Goal: Information Seeking & Learning: Learn about a topic

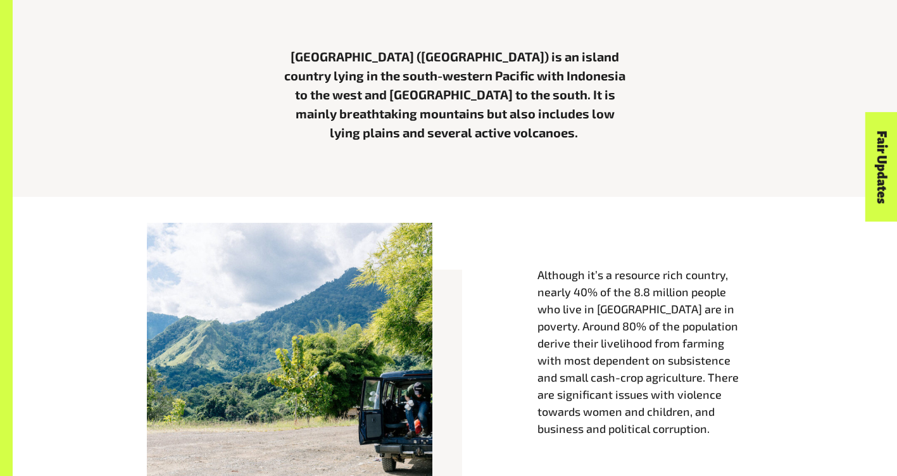
scroll to position [443, 0]
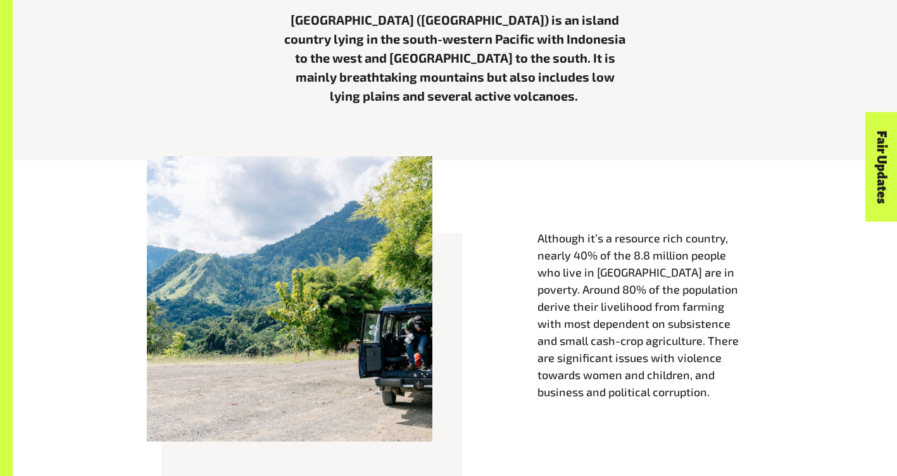
click at [607, 213] on div "Although it’s a resource rich country, nearly 40% of the 8.8 million people who…" at bounding box center [454, 327] width 721 height 285
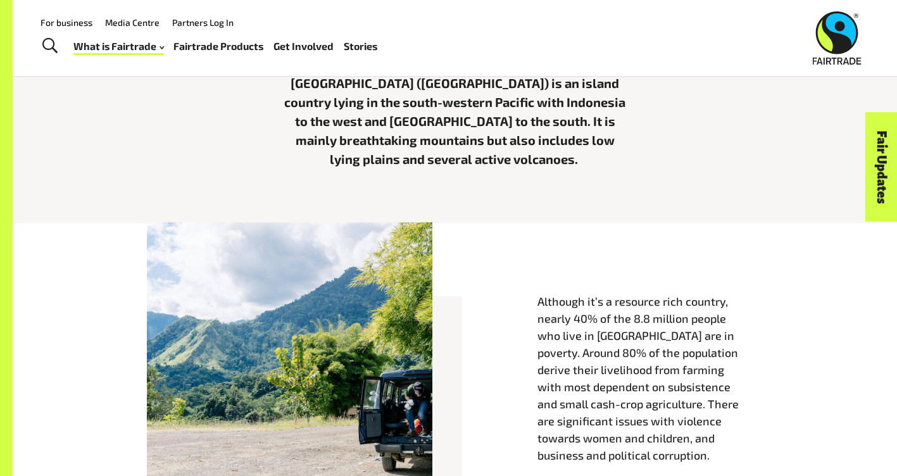
scroll to position [127, 0]
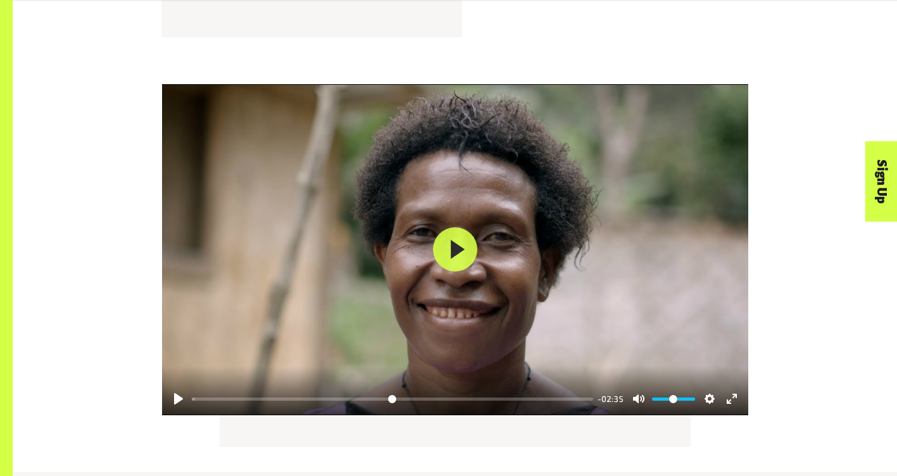
scroll to position [1519, 0]
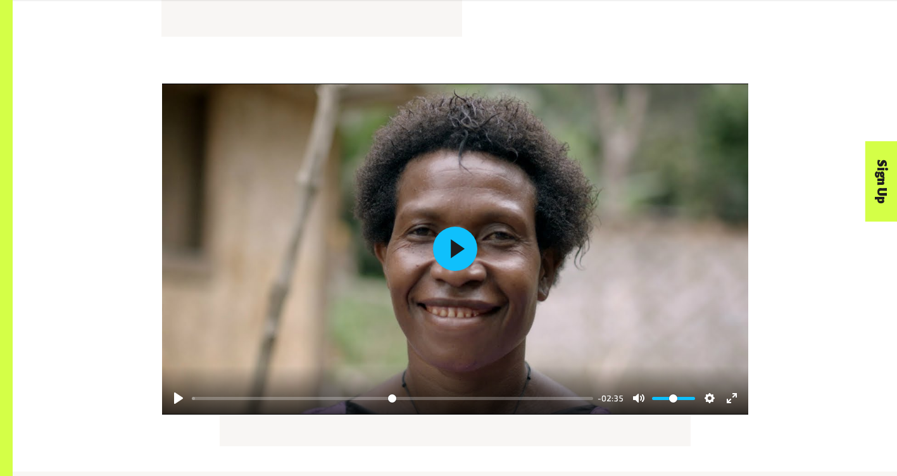
click at [457, 271] on button "Play" at bounding box center [455, 249] width 44 height 44
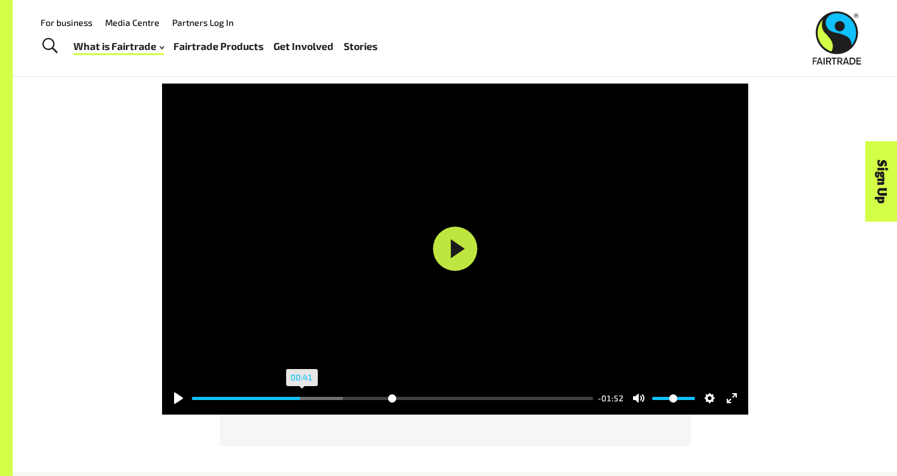
drag, startPoint x: 208, startPoint y: 445, endPoint x: 291, endPoint y: 442, distance: 83.0
click at [289, 404] on input "Seek" at bounding box center [392, 398] width 401 height 12
drag, startPoint x: 371, startPoint y: 444, endPoint x: 428, endPoint y: 442, distance: 57.0
click at [428, 404] on input "Seek" at bounding box center [392, 398] width 401 height 12
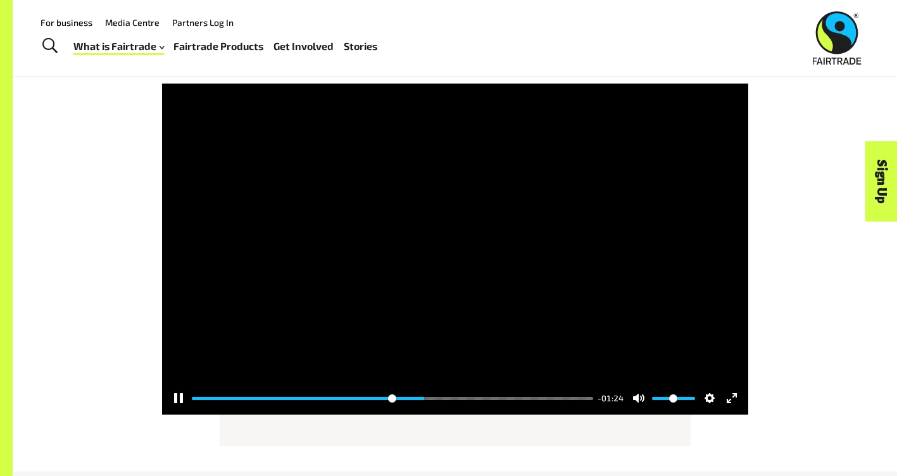
click at [748, 368] on div at bounding box center [455, 249] width 586 height 331
click at [798, 358] on div "Pause Play % buffered 01:34 -01:04 Unmute Mute Disable captions Enable captions…" at bounding box center [454, 249] width 721 height 331
click at [746, 363] on div at bounding box center [455, 249] width 586 height 331
click at [803, 340] on div "Pause Play % buffered 01:34 -01:04 Unmute Mute Disable captions Enable captions…" at bounding box center [454, 249] width 721 height 331
drag, startPoint x: 475, startPoint y: 442, endPoint x: 516, endPoint y: 445, distance: 41.2
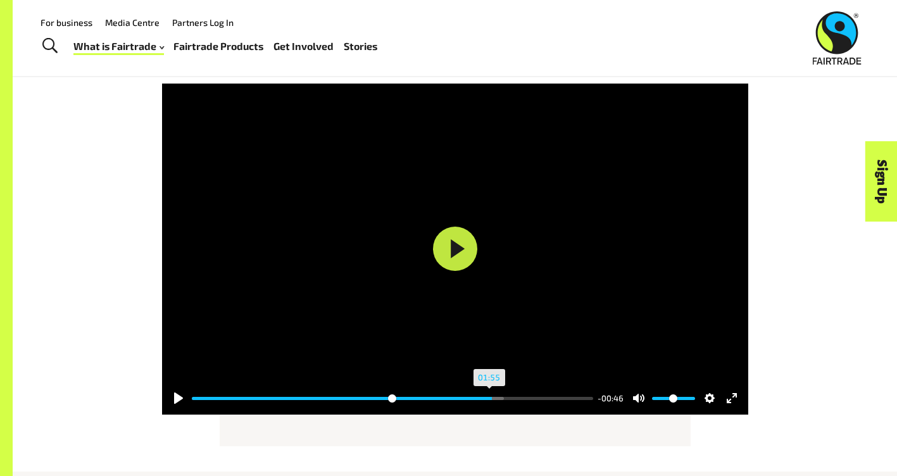
click at [516, 404] on input "Seek" at bounding box center [392, 398] width 401 height 12
drag, startPoint x: 532, startPoint y: 445, endPoint x: 587, endPoint y: 445, distance: 55.7
click at [587, 404] on input "Seek" at bounding box center [392, 398] width 401 height 12
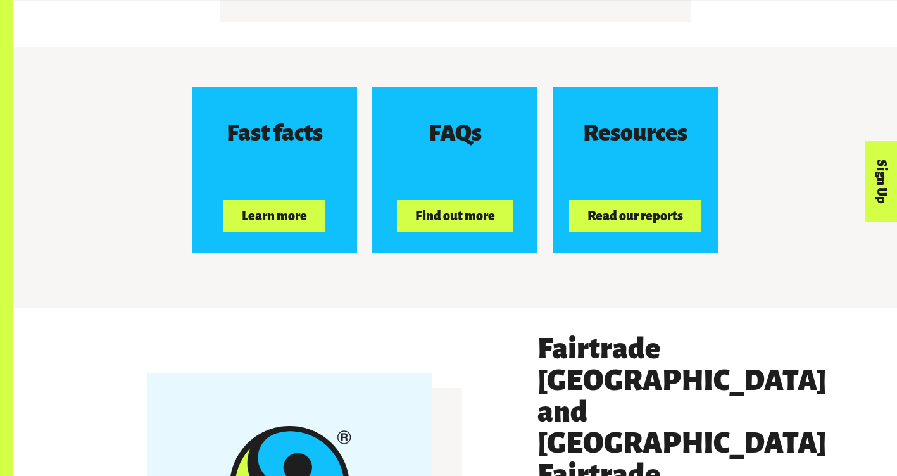
scroll to position [1962, 0]
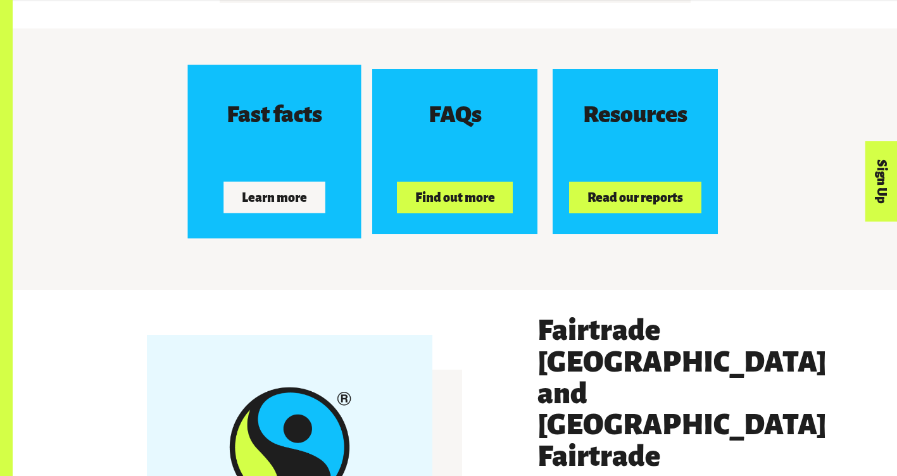
click at [270, 193] on div "Fast facts Learn more" at bounding box center [274, 151] width 165 height 165
type input "*****"
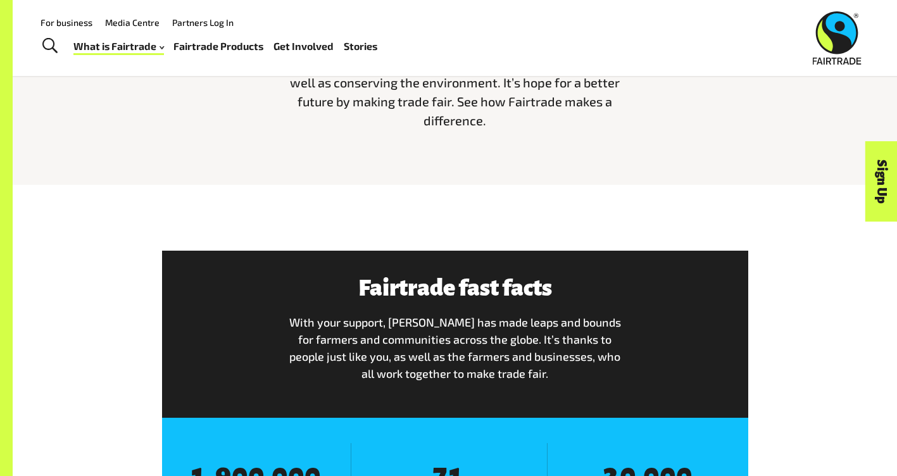
scroll to position [443, 0]
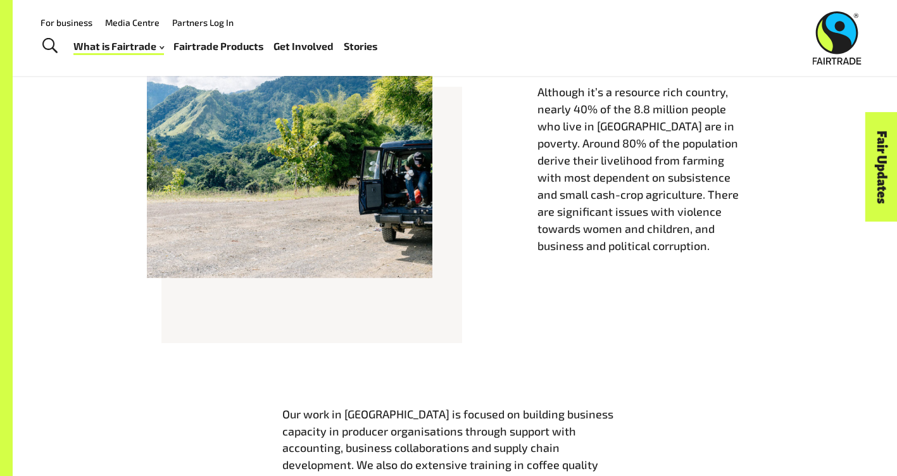
scroll to position [569, 0]
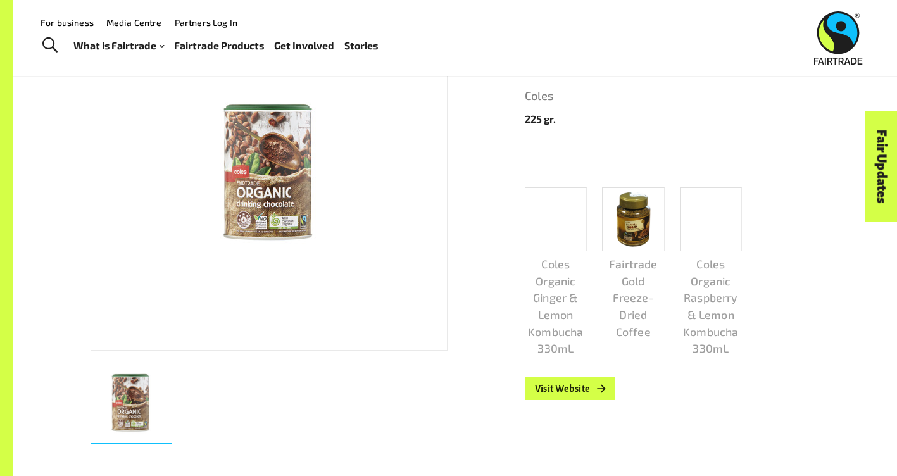
scroll to position [253, 0]
